Goal: Find specific fact: Find contact information

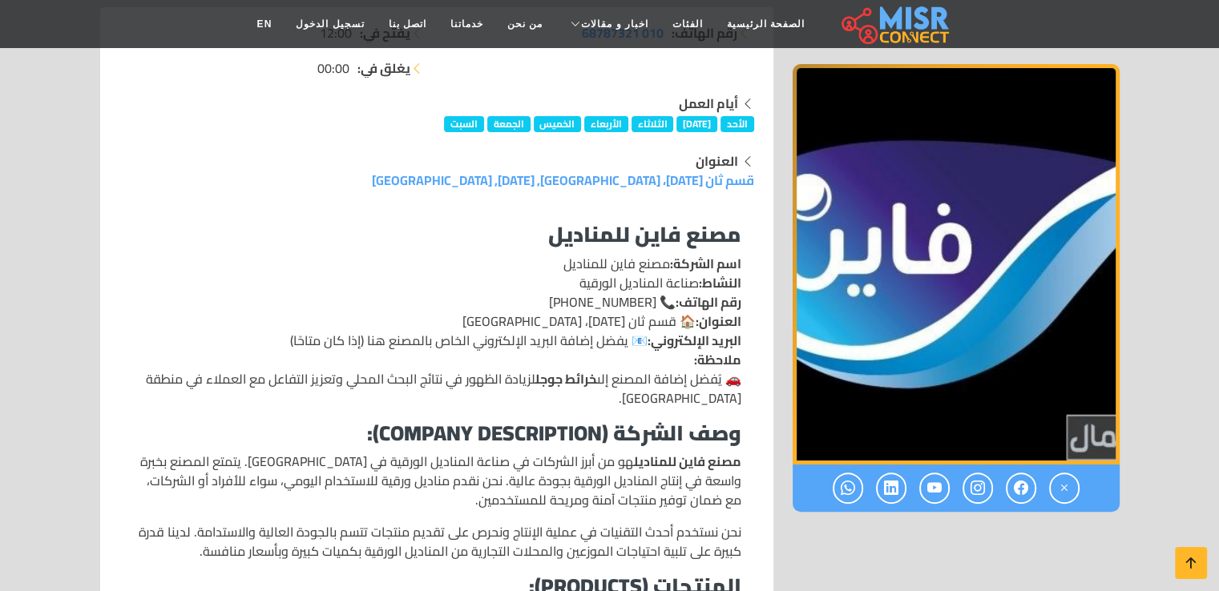
scroll to position [321, 0]
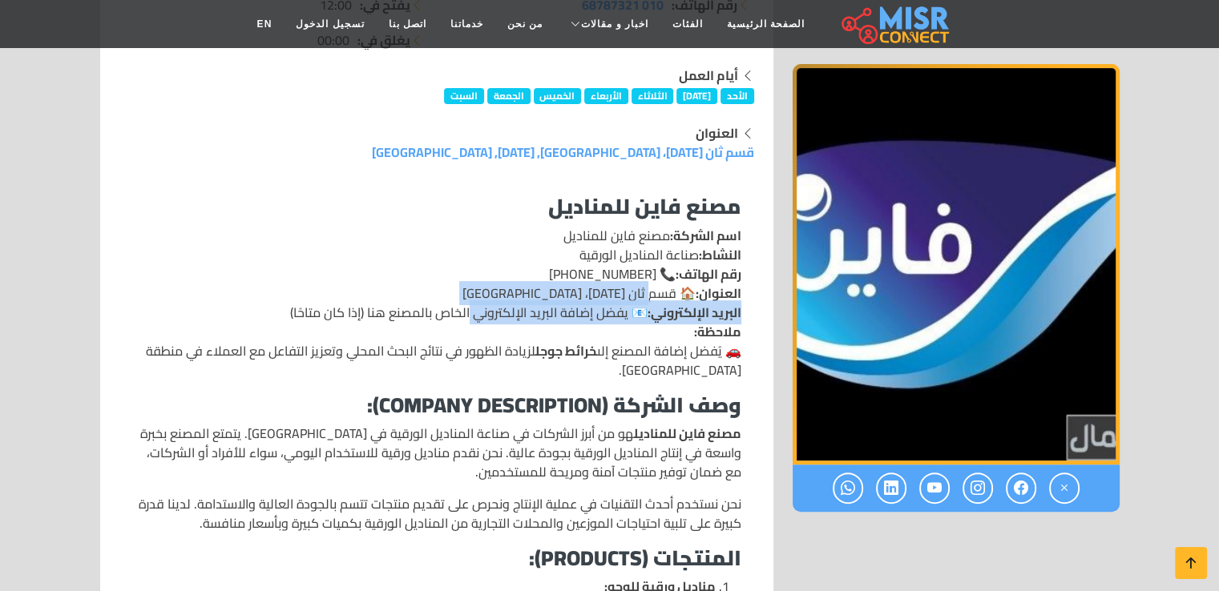
drag, startPoint x: 652, startPoint y: 296, endPoint x: 469, endPoint y: 321, distance: 185.3
click at [469, 321] on p "اسم الشركة: مصنع فاين للمناديل النشاط: صناعة المناديل الورقية رقم الهاتف: 📞 [PH…" at bounding box center [436, 303] width 609 height 154
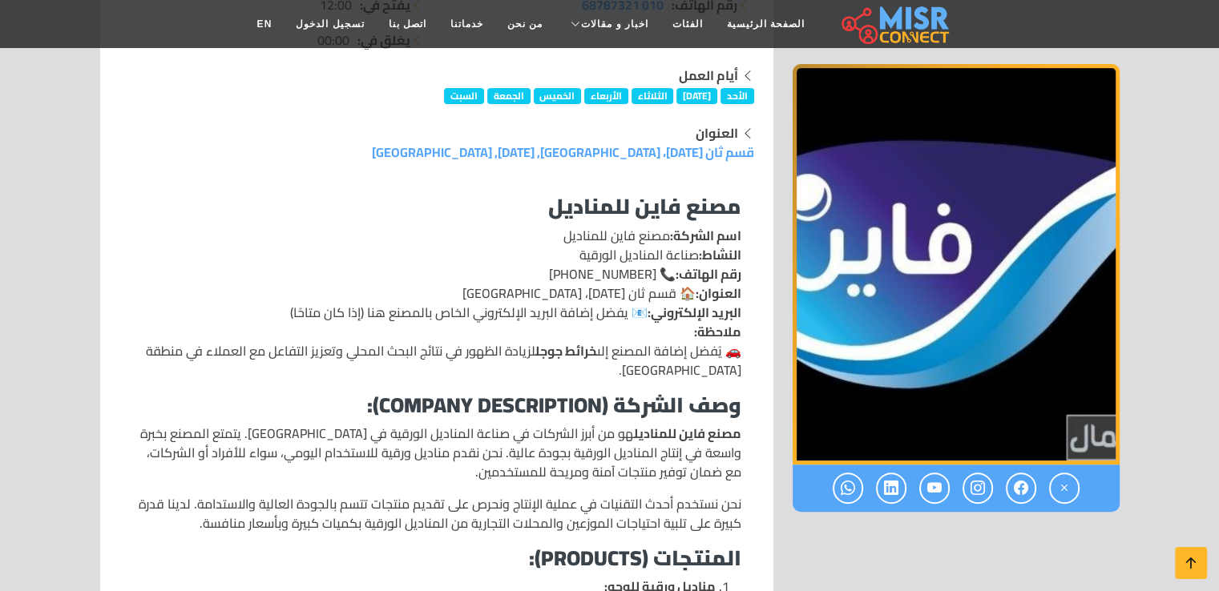
click at [354, 312] on p "اسم الشركة: مصنع فاين للمناديل النشاط: صناعة المناديل الورقية رقم الهاتف: 📞 [PH…" at bounding box center [436, 303] width 609 height 154
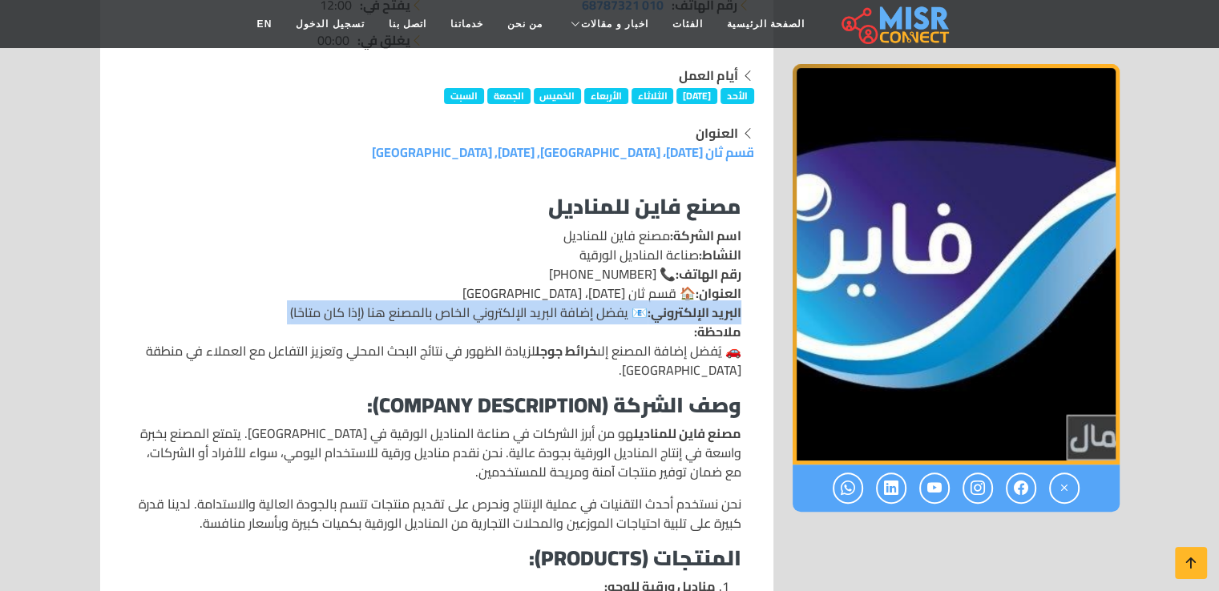
click at [354, 312] on p "اسم الشركة: مصنع فاين للمناديل النشاط: صناعة المناديل الورقية رقم الهاتف: 📞 [PH…" at bounding box center [436, 303] width 609 height 154
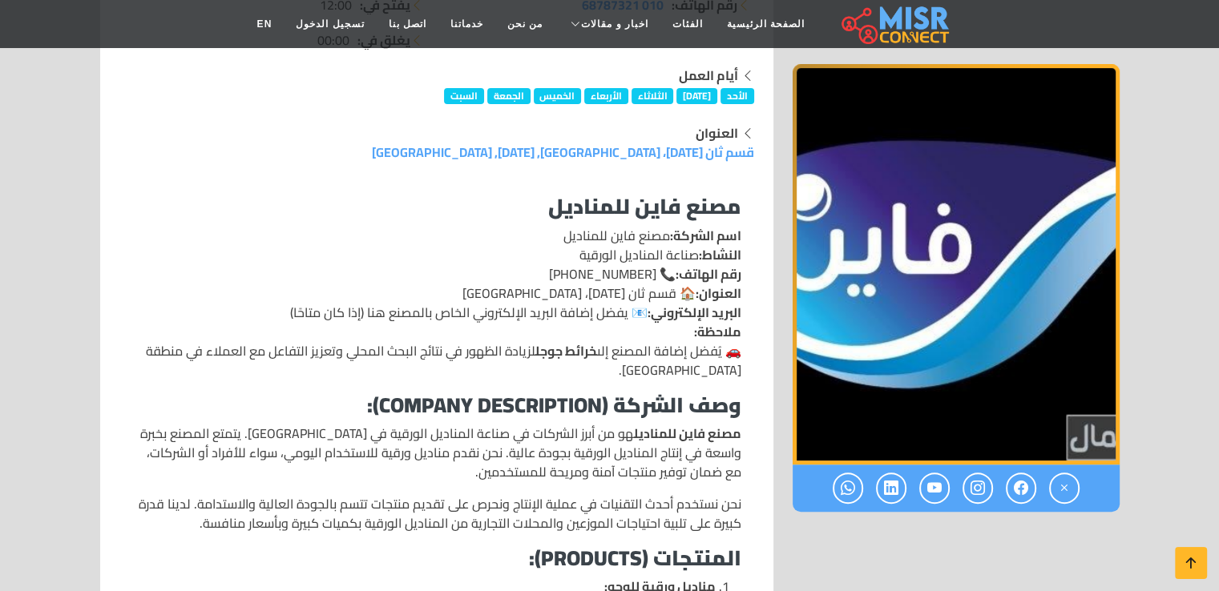
click at [559, 349] on strong "خرائط جوجل" at bounding box center [566, 351] width 62 height 24
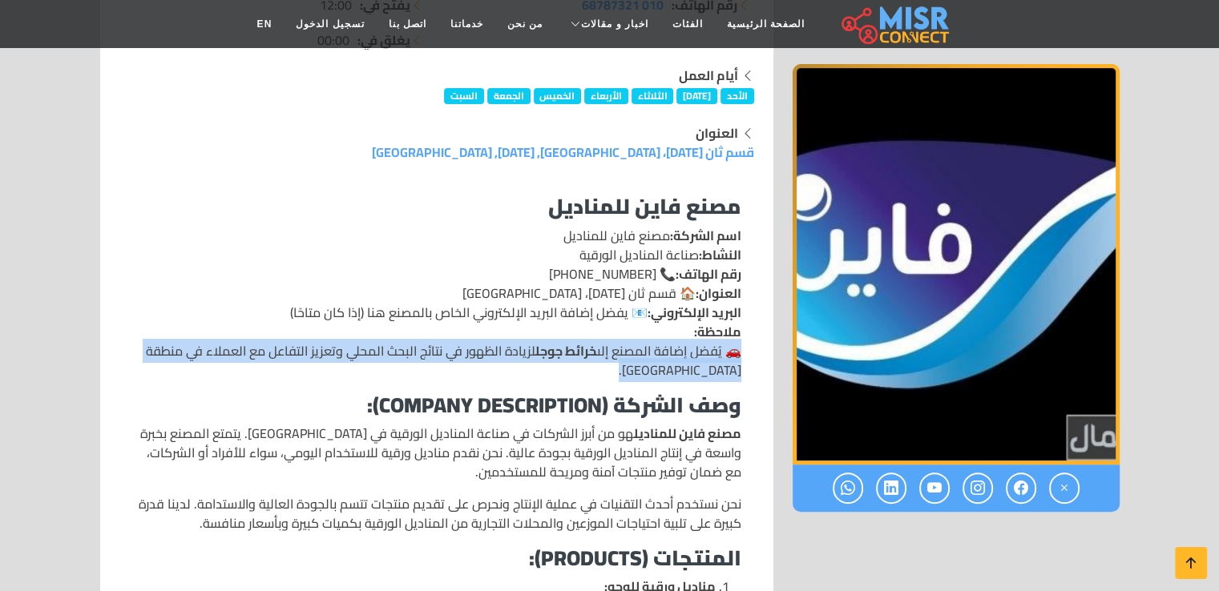
click at [559, 349] on strong "خرائط جوجل" at bounding box center [566, 351] width 62 height 24
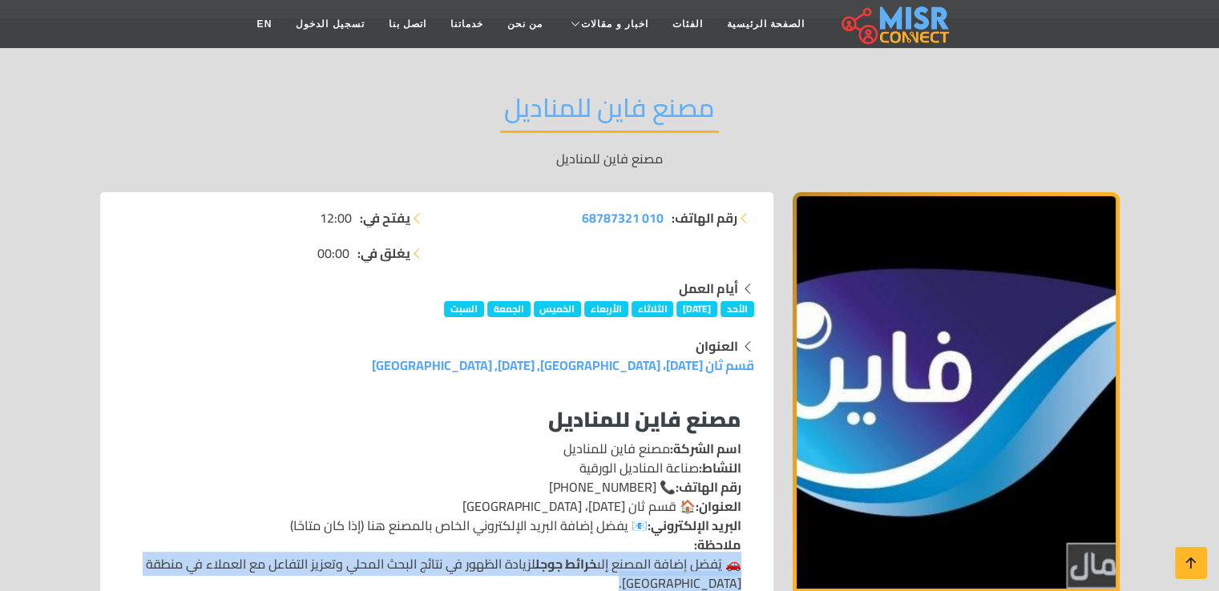
scroll to position [80, 0]
